Goal: Information Seeking & Learning: Learn about a topic

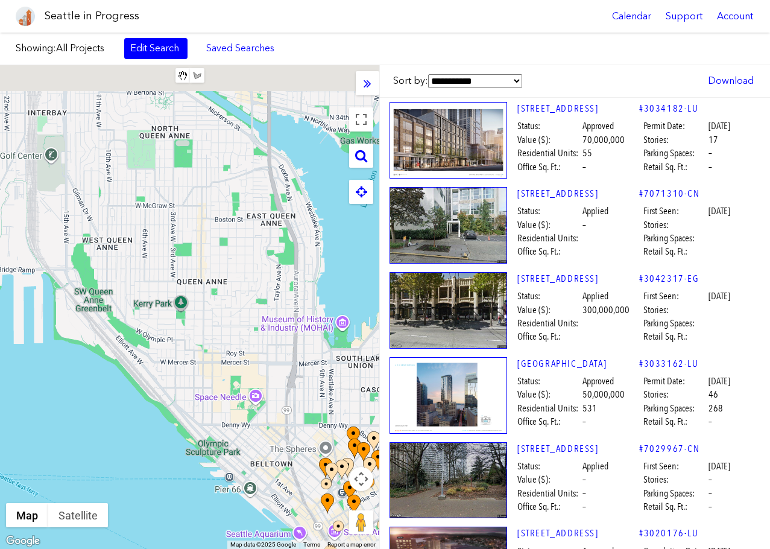
drag, startPoint x: 130, startPoint y: 245, endPoint x: 295, endPoint y: 441, distance: 257.2
click at [295, 441] on div at bounding box center [189, 307] width 379 height 484
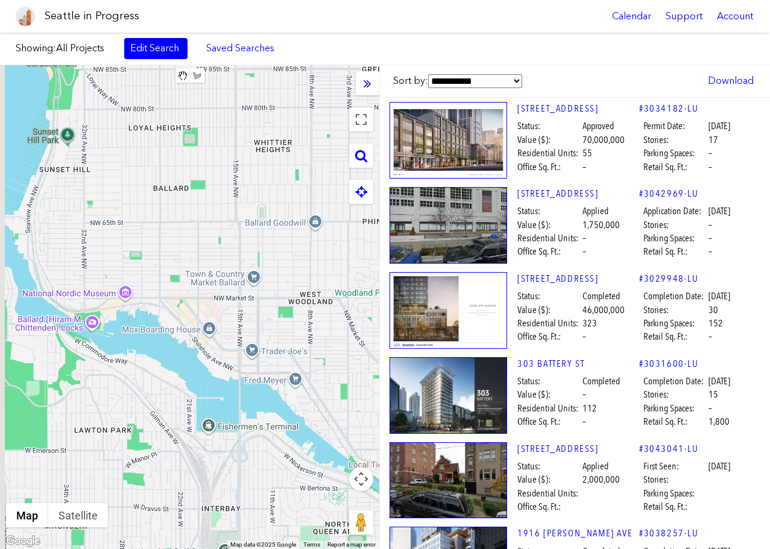
drag, startPoint x: 210, startPoint y: 271, endPoint x: 276, endPoint y: 544, distance: 280.8
click at [276, 544] on div "Clear Area Save Area Area Name: ****** **** Map Terrain Satellite Labels Keyboa…" at bounding box center [189, 307] width 379 height 484
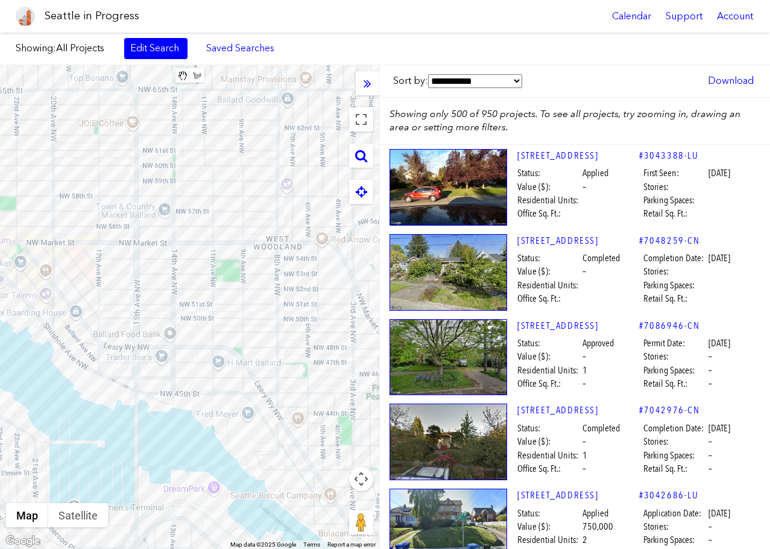
drag, startPoint x: 282, startPoint y: 277, endPoint x: 128, endPoint y: 267, distance: 153.5
click at [128, 267] on div at bounding box center [189, 307] width 379 height 484
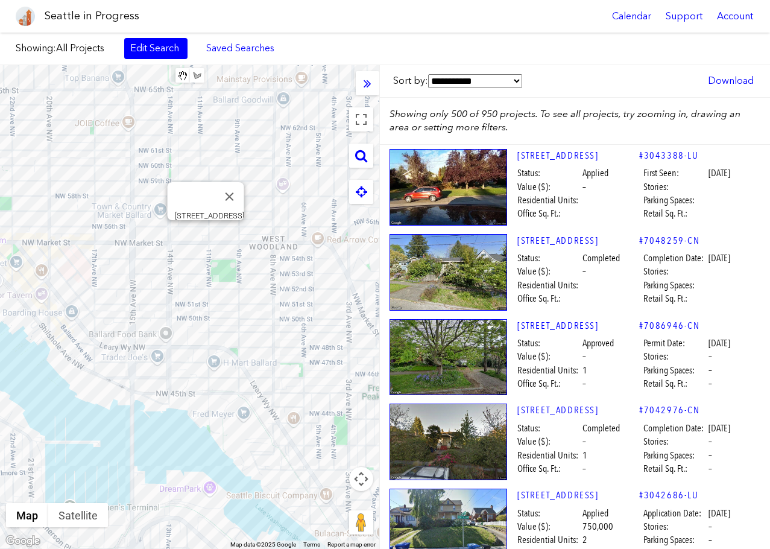
click at [207, 235] on div "[STREET_ADDRESS]" at bounding box center [189, 307] width 379 height 484
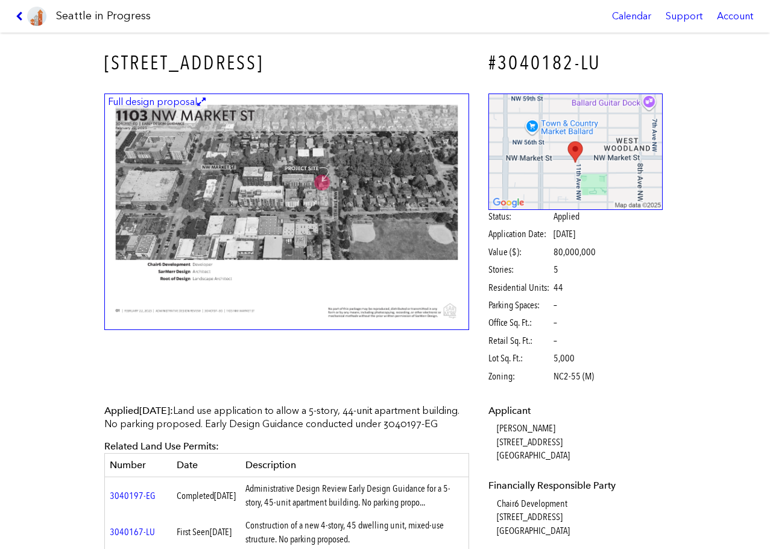
click at [17, 14] on icon at bounding box center [21, 16] width 11 height 10
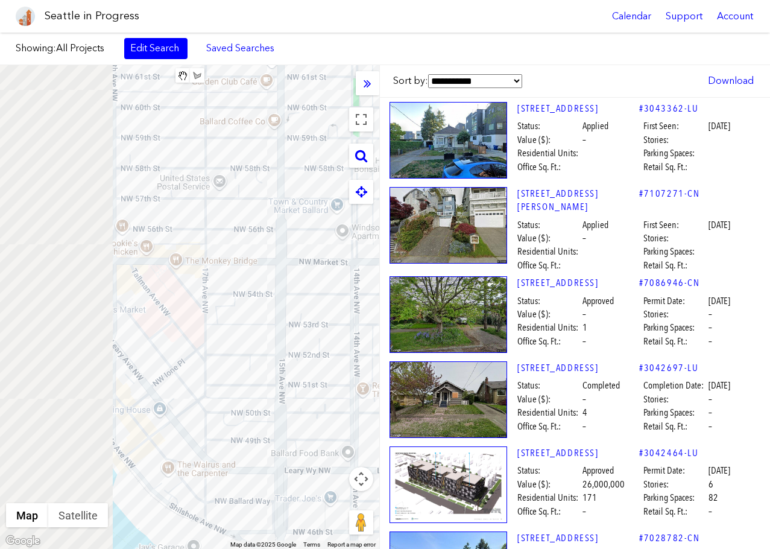
drag, startPoint x: 135, startPoint y: 267, endPoint x: 328, endPoint y: 300, distance: 195.7
click at [328, 300] on div at bounding box center [189, 307] width 379 height 484
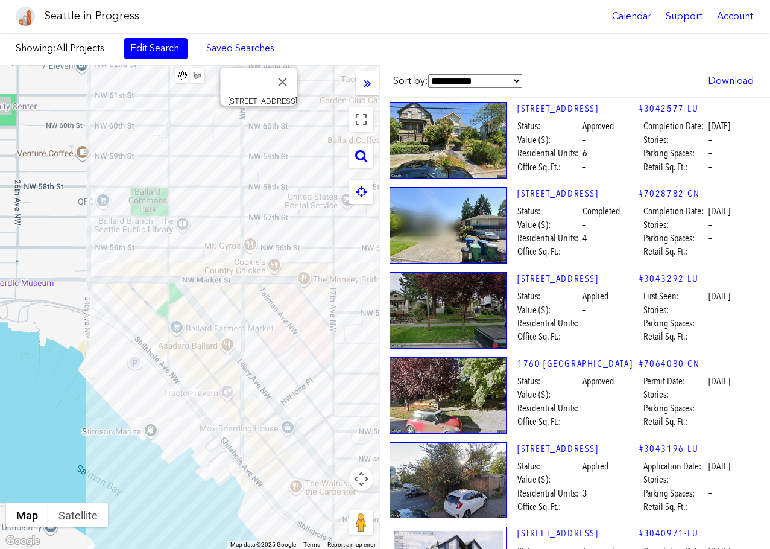
drag, startPoint x: 265, startPoint y: 256, endPoint x: 413, endPoint y: 274, distance: 148.9
click at [413, 274] on div "**********" at bounding box center [385, 307] width 770 height 484
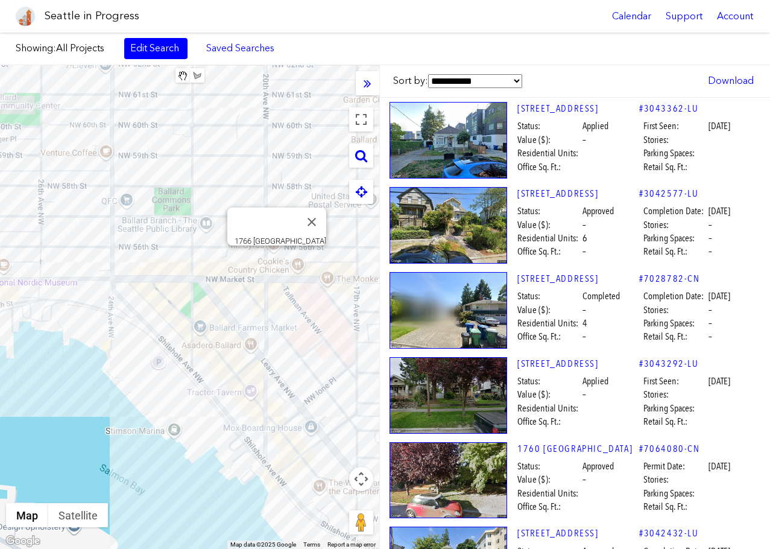
click at [274, 260] on div "1766 [GEOGRAPHIC_DATA]" at bounding box center [189, 307] width 379 height 484
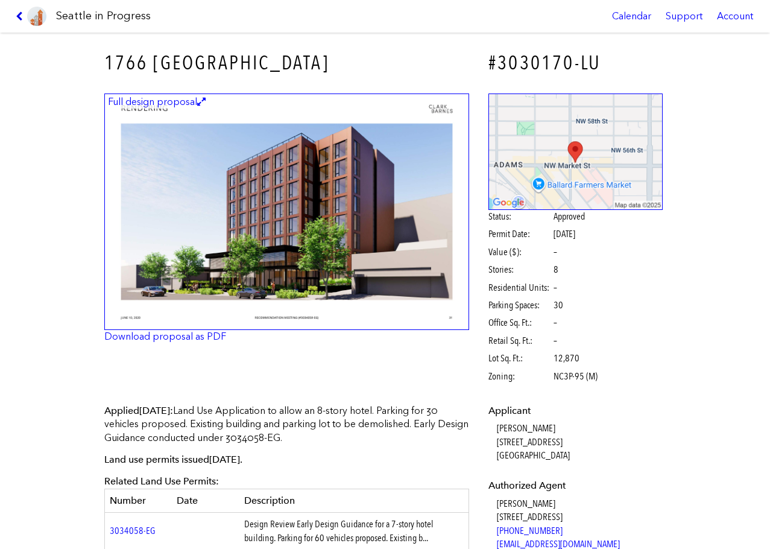
click at [17, 13] on icon at bounding box center [21, 16] width 11 height 10
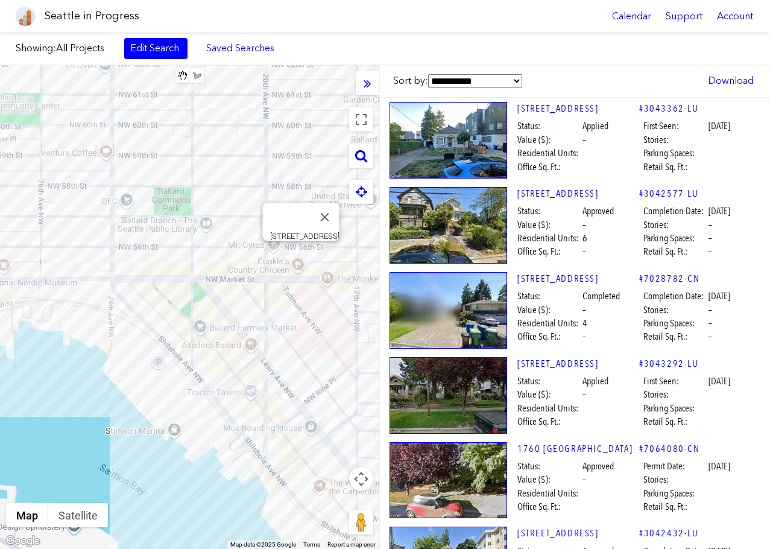
click at [298, 255] on div "[STREET_ADDRESS]" at bounding box center [189, 307] width 379 height 484
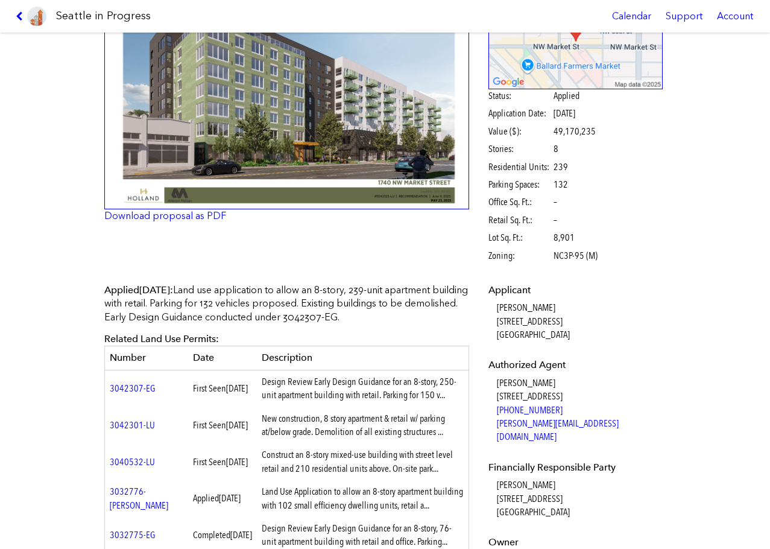
scroll to position [60, 0]
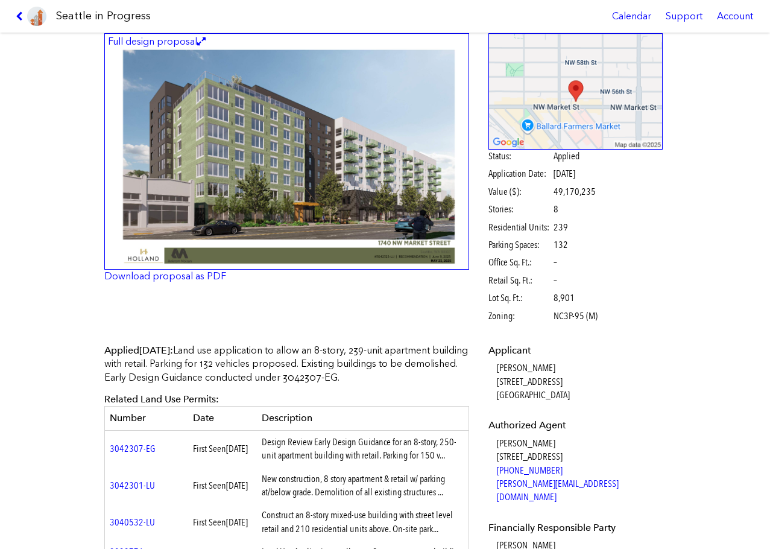
click at [238, 181] on img at bounding box center [286, 151] width 365 height 237
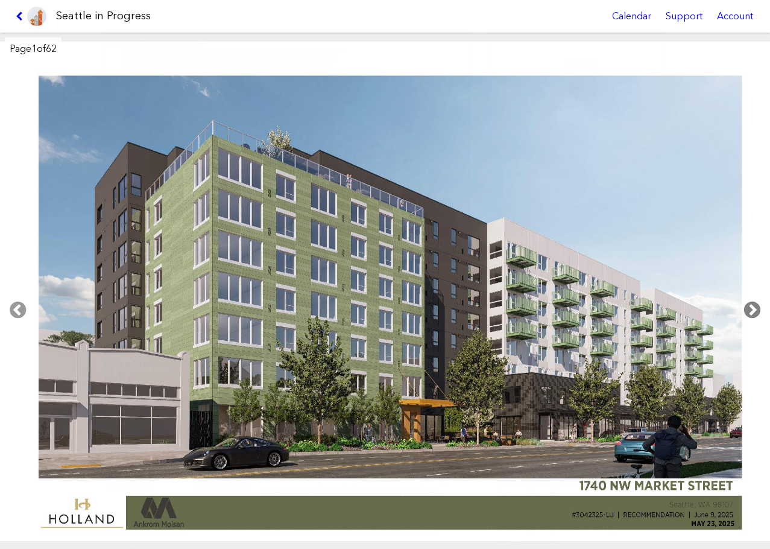
click at [749, 311] on icon at bounding box center [752, 310] width 36 height 39
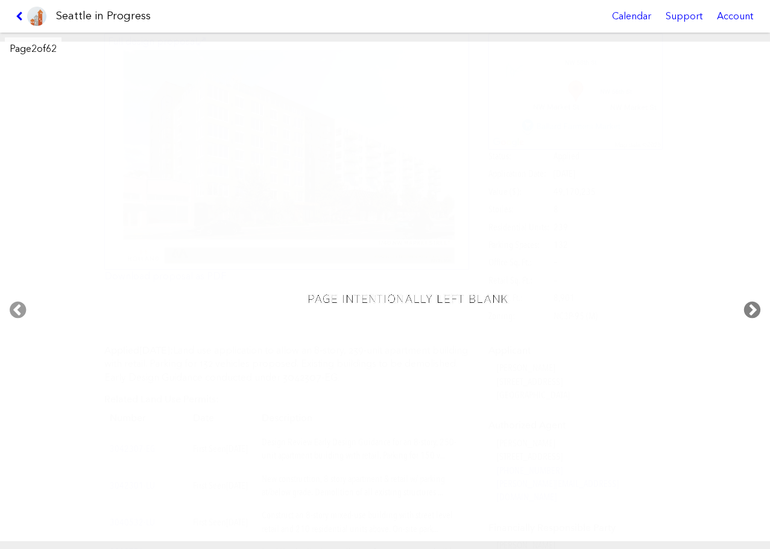
click at [749, 311] on icon at bounding box center [752, 310] width 36 height 39
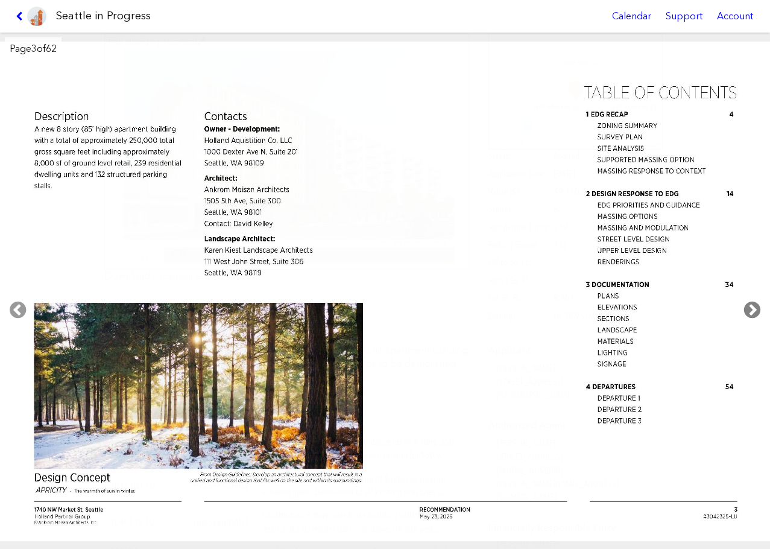
click at [749, 311] on icon at bounding box center [752, 310] width 36 height 39
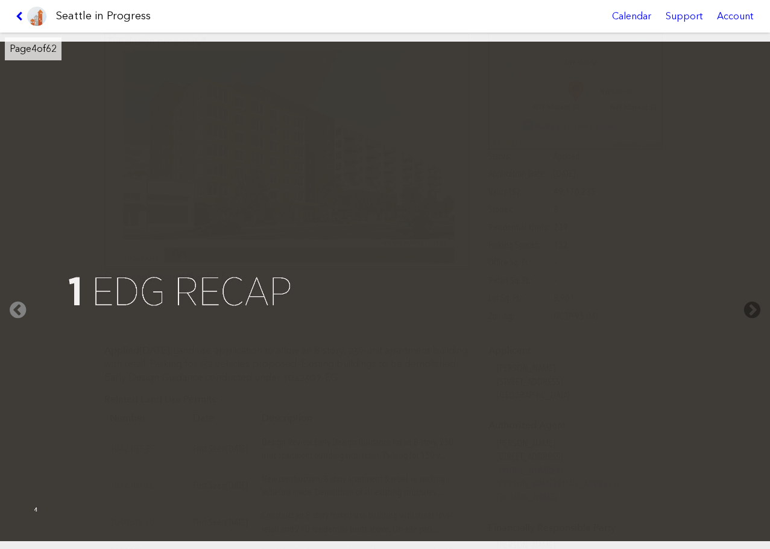
click at [22, 306] on icon at bounding box center [18, 310] width 36 height 39
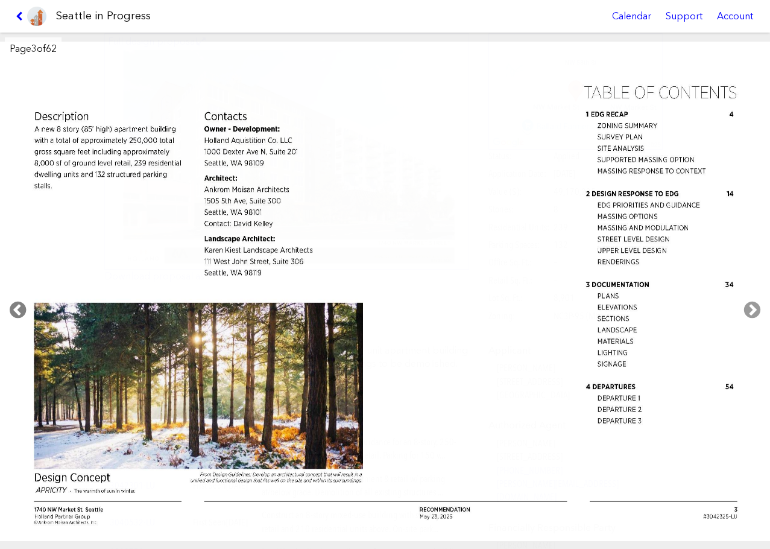
click at [22, 306] on icon at bounding box center [18, 310] width 36 height 39
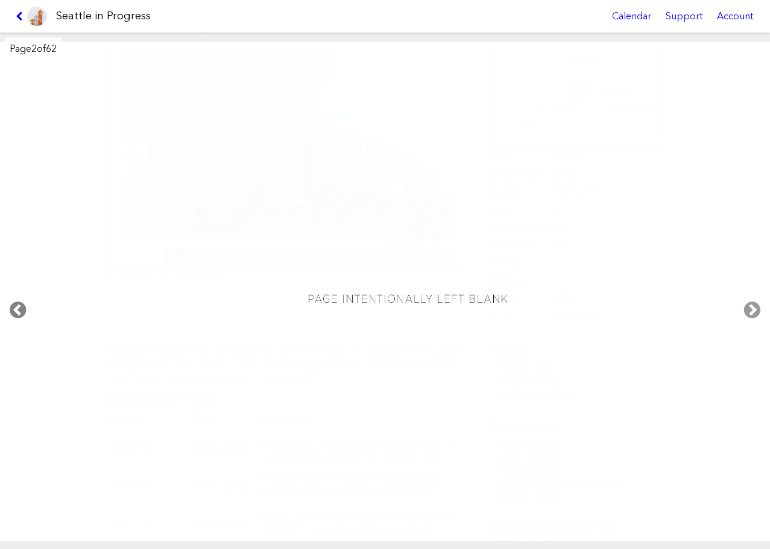
click at [12, 312] on icon at bounding box center [18, 310] width 36 height 39
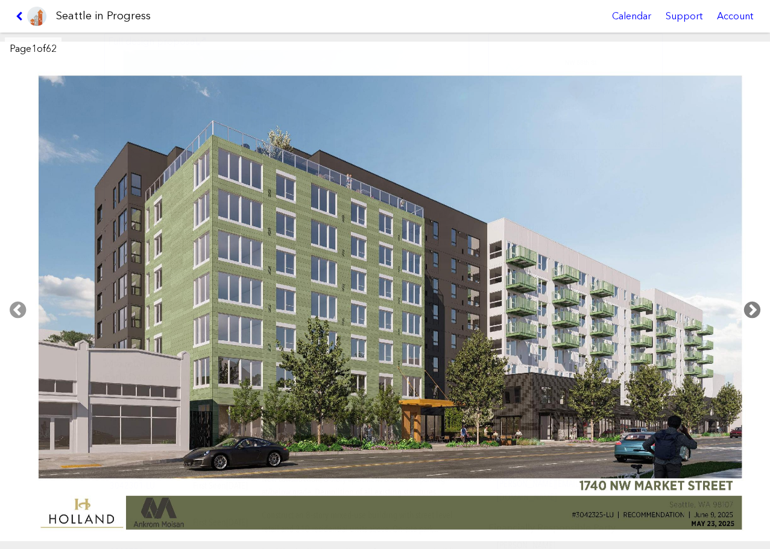
click at [754, 310] on icon at bounding box center [752, 310] width 36 height 39
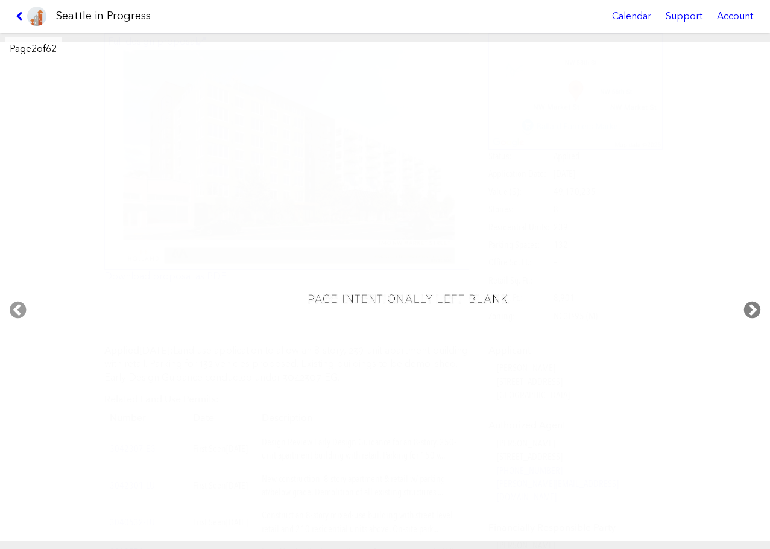
click at [754, 310] on icon at bounding box center [752, 310] width 36 height 39
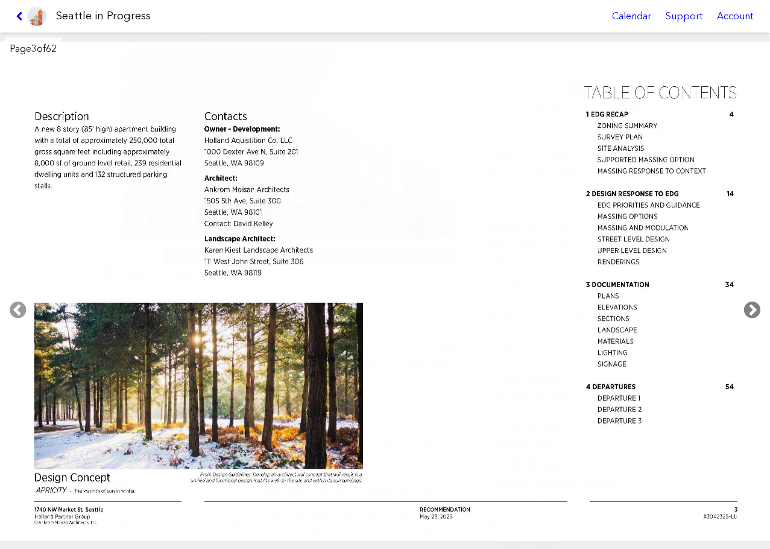
click at [754, 310] on icon at bounding box center [752, 310] width 36 height 39
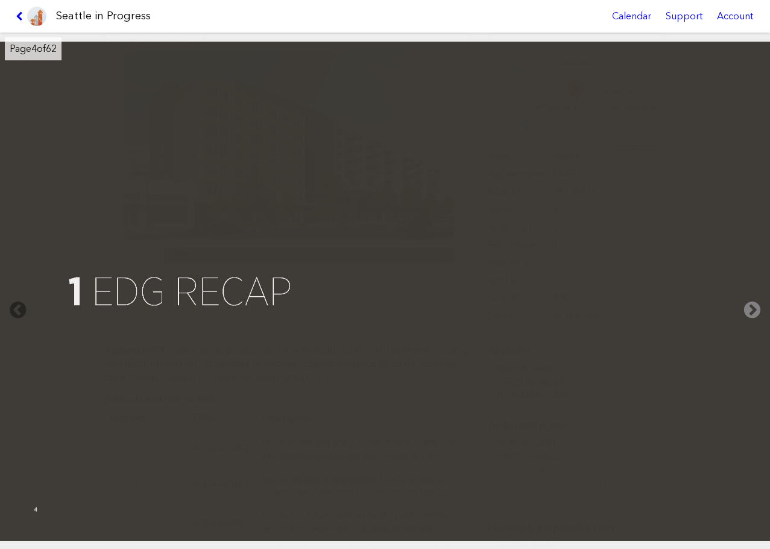
click at [754, 310] on icon at bounding box center [752, 310] width 36 height 39
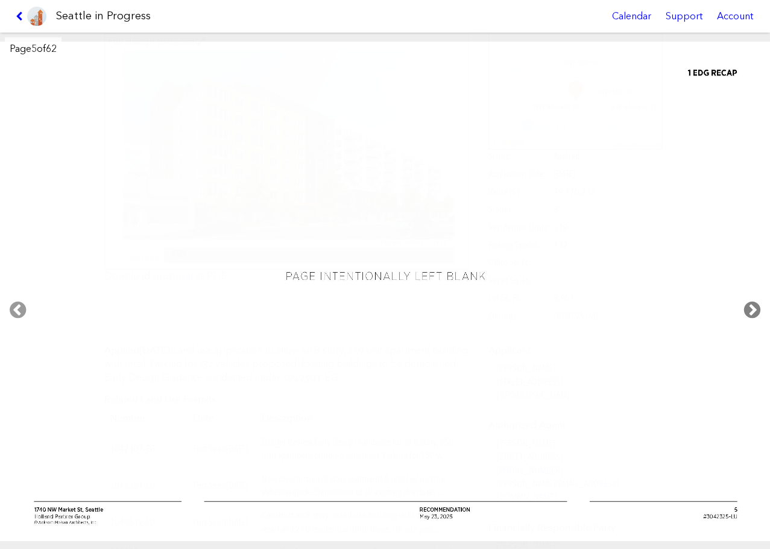
click at [754, 310] on icon at bounding box center [752, 310] width 36 height 39
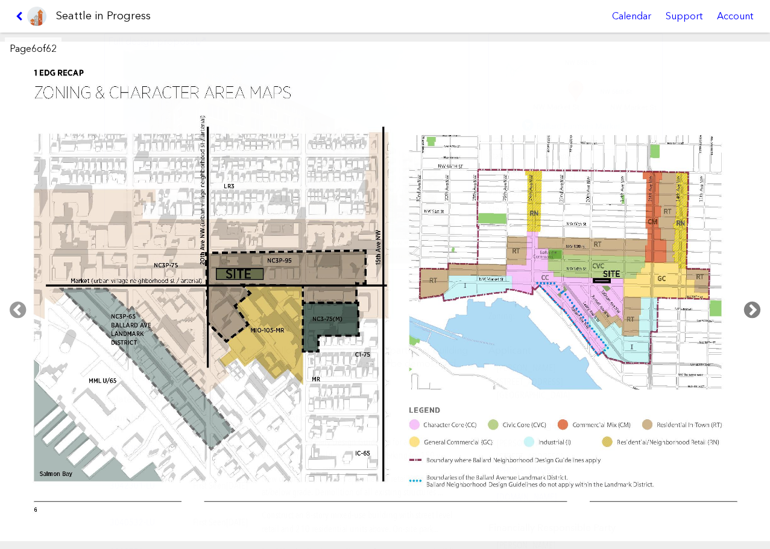
click at [754, 310] on icon at bounding box center [752, 310] width 36 height 39
